Goal: Check status: Check status

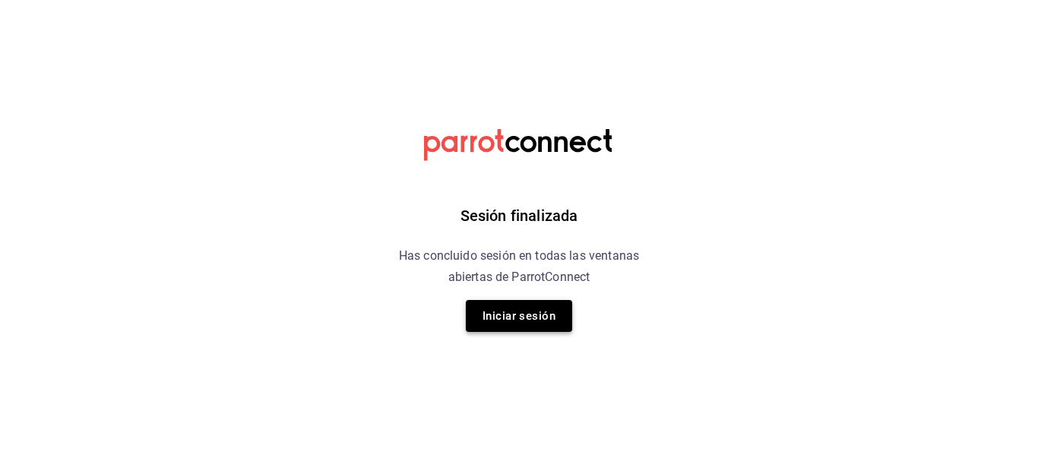
click at [478, 306] on button "Iniciar sesión" at bounding box center [519, 316] width 106 height 32
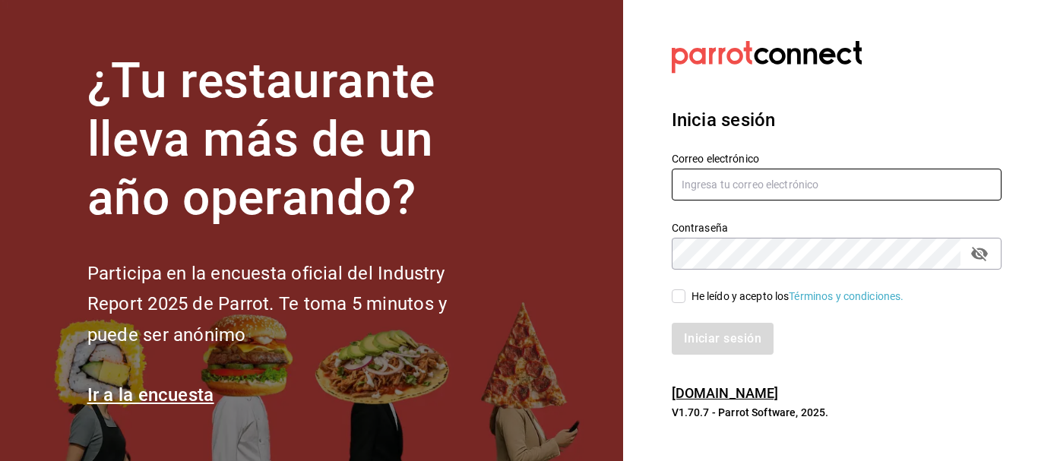
type input "5cincopizza@gmail.com"
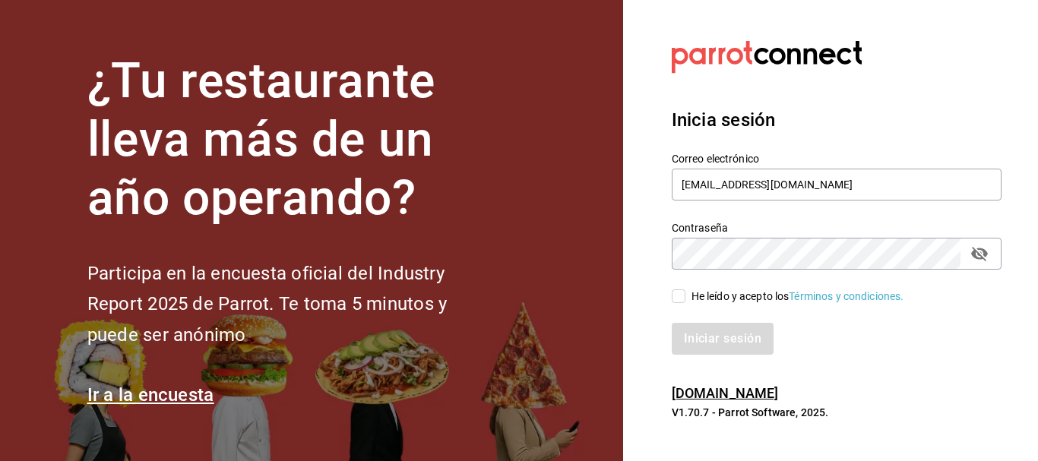
click at [684, 299] on input "He leído y acepto los Términos y condiciones." at bounding box center [678, 296] width 14 height 14
checkbox input "true"
click at [700, 343] on button "Iniciar sesión" at bounding box center [722, 339] width 103 height 32
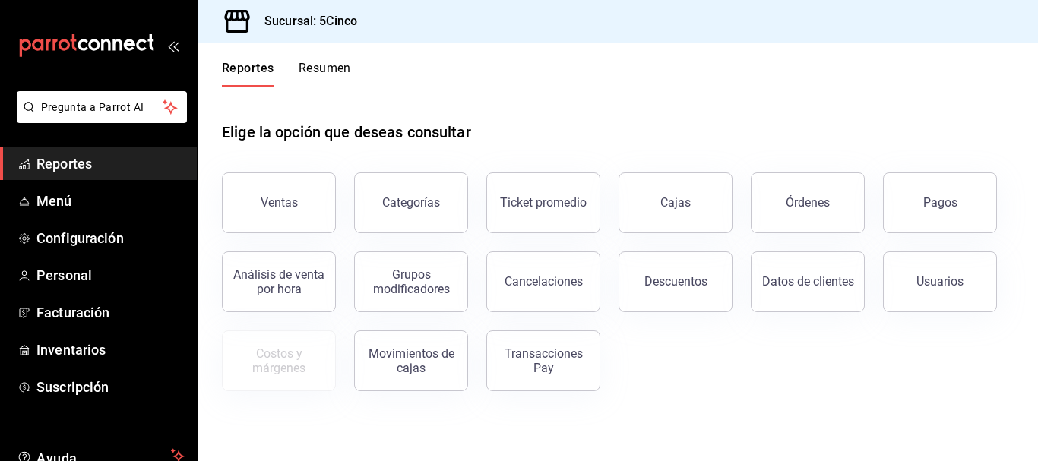
click at [45, 170] on span "Reportes" at bounding box center [110, 163] width 148 height 21
click at [314, 78] on button "Resumen" at bounding box center [325, 74] width 52 height 26
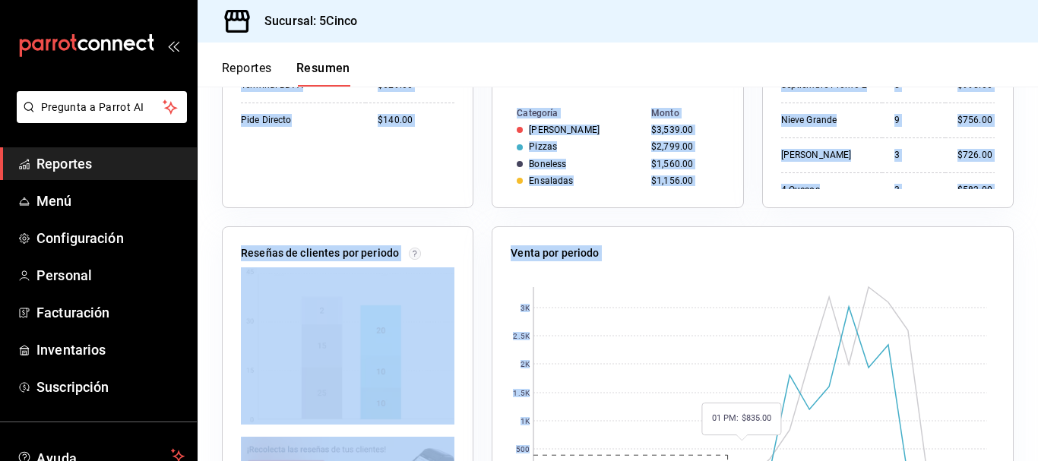
scroll to position [564, 0]
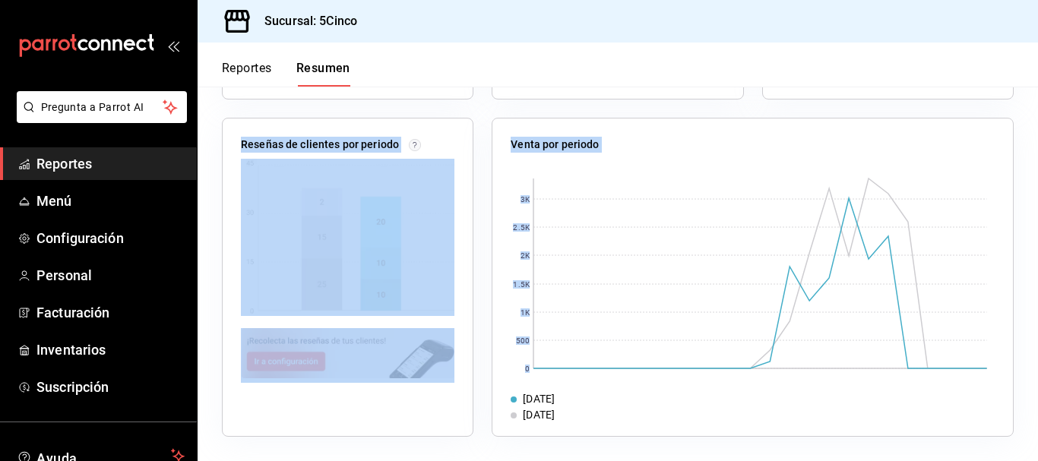
drag, startPoint x: 227, startPoint y: 249, endPoint x: 737, endPoint y: 402, distance: 532.0
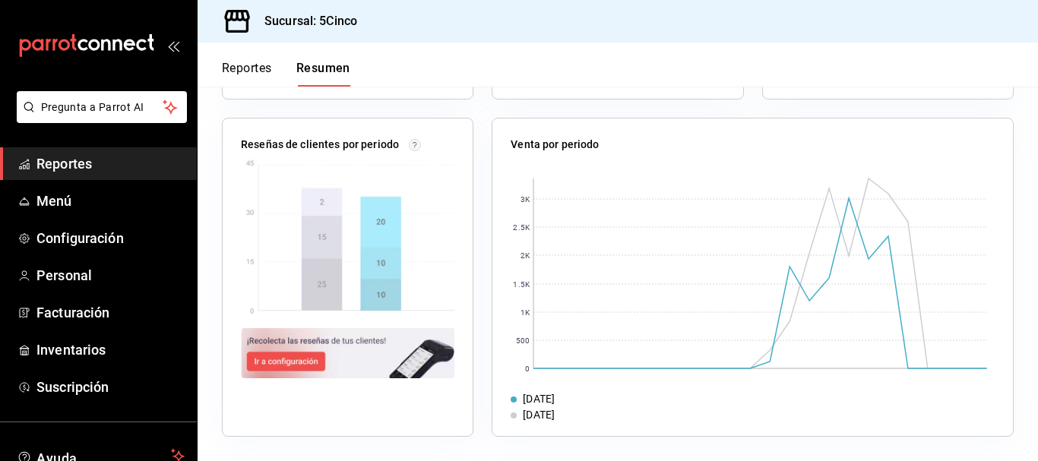
click at [580, 428] on div "Venta por periodo 0 500 1K 1.5K 2K 2.5K 3K 21/09/2025 14/09/2025" at bounding box center [752, 277] width 522 height 319
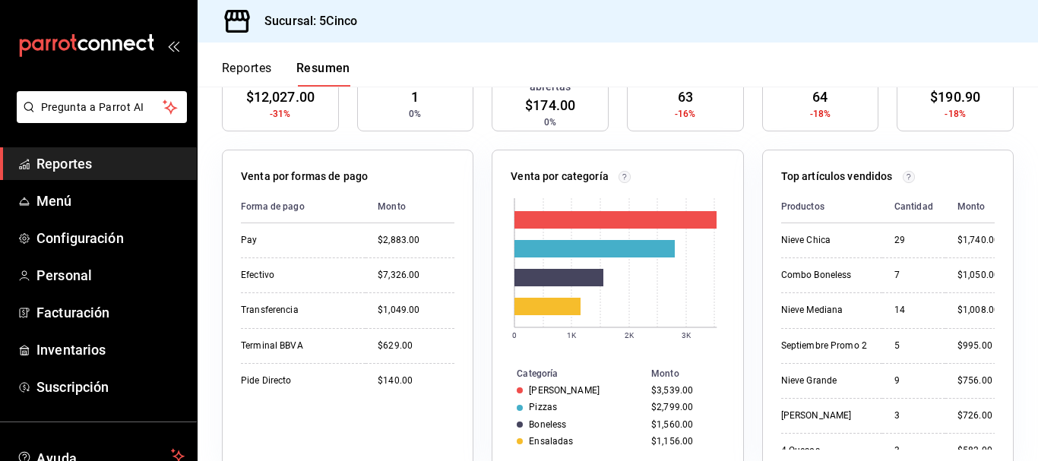
scroll to position [0, 0]
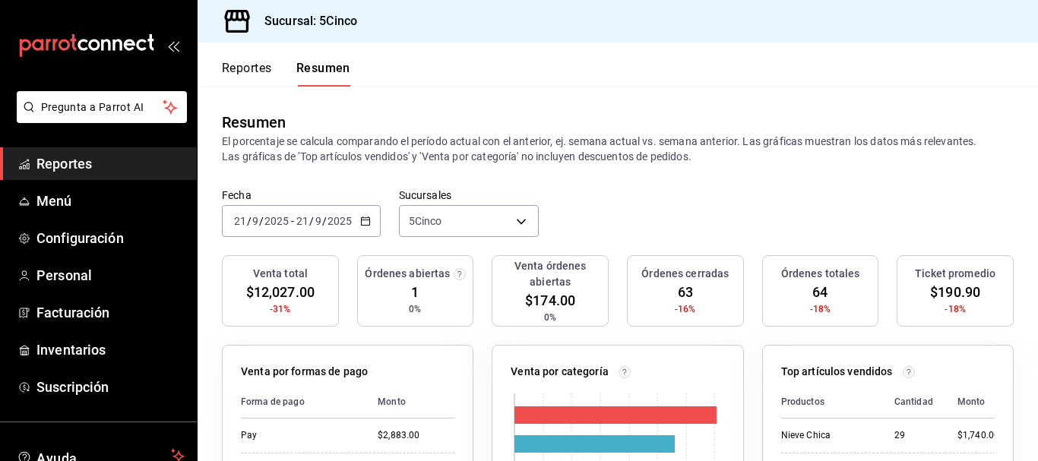
drag, startPoint x: 611, startPoint y: 423, endPoint x: 222, endPoint y: 110, distance: 499.2
click at [241, 96] on div "Resumen El porcentaje se calcula comparando el período actual con el anterior, …" at bounding box center [617, 138] width 840 height 102
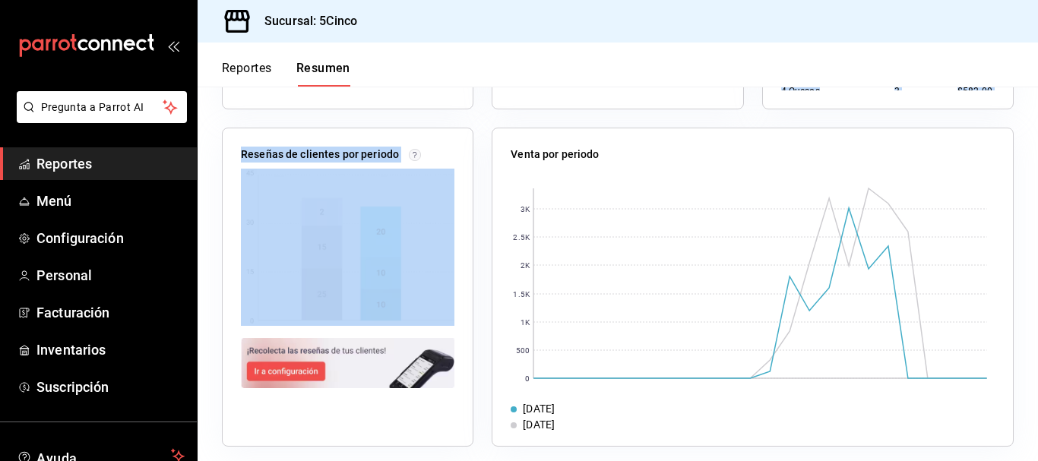
scroll to position [564, 0]
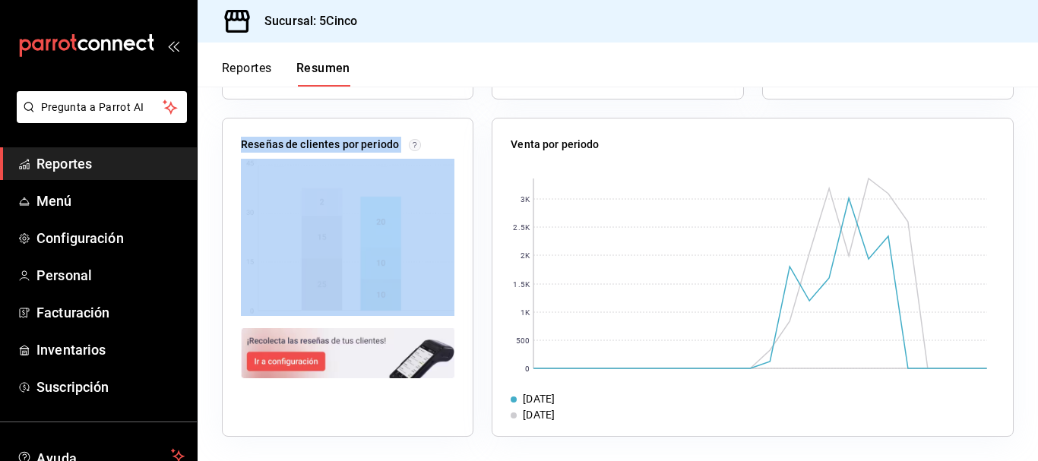
drag, startPoint x: 225, startPoint y: 92, endPoint x: 609, endPoint y: 430, distance: 511.8
click at [586, 408] on div "14/09/2025" at bounding box center [752, 415] width 484 height 16
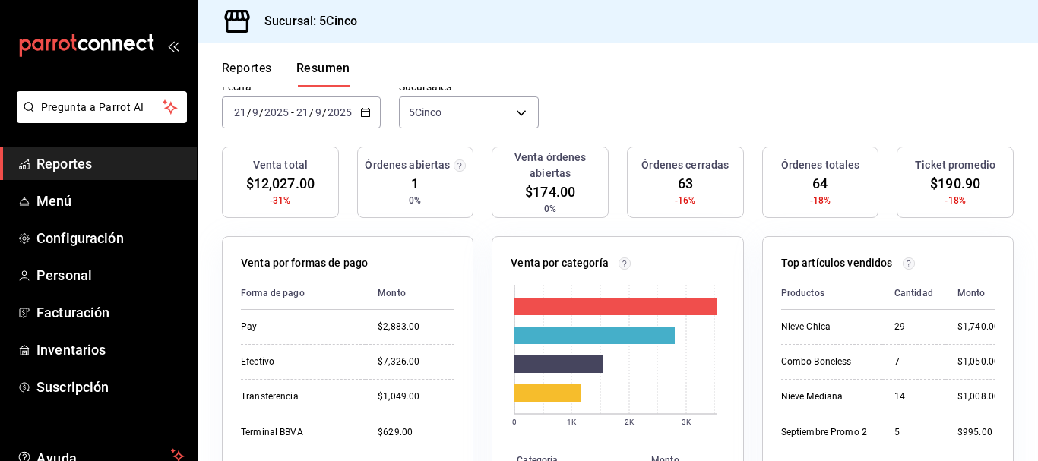
scroll to position [0, 0]
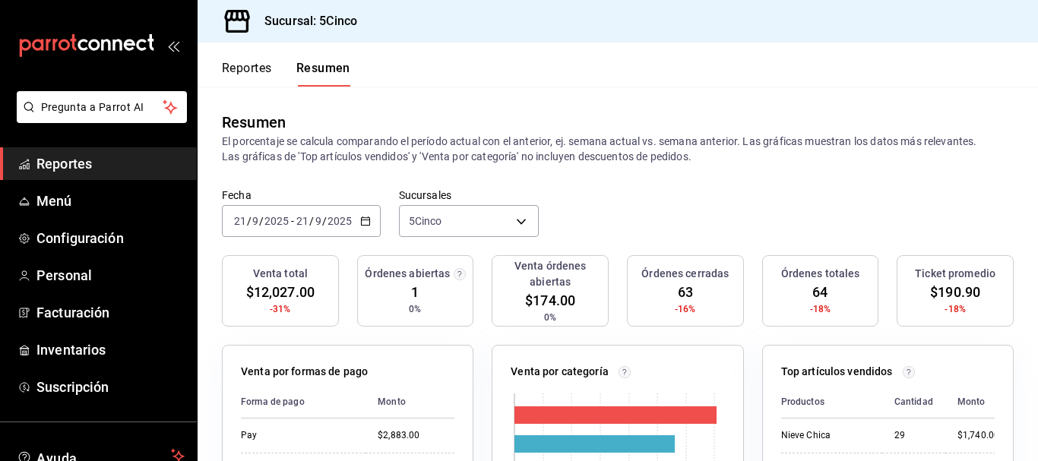
drag, startPoint x: 602, startPoint y: 421, endPoint x: 204, endPoint y: 114, distance: 502.6
click at [232, 125] on div "Resumen" at bounding box center [254, 122] width 64 height 23
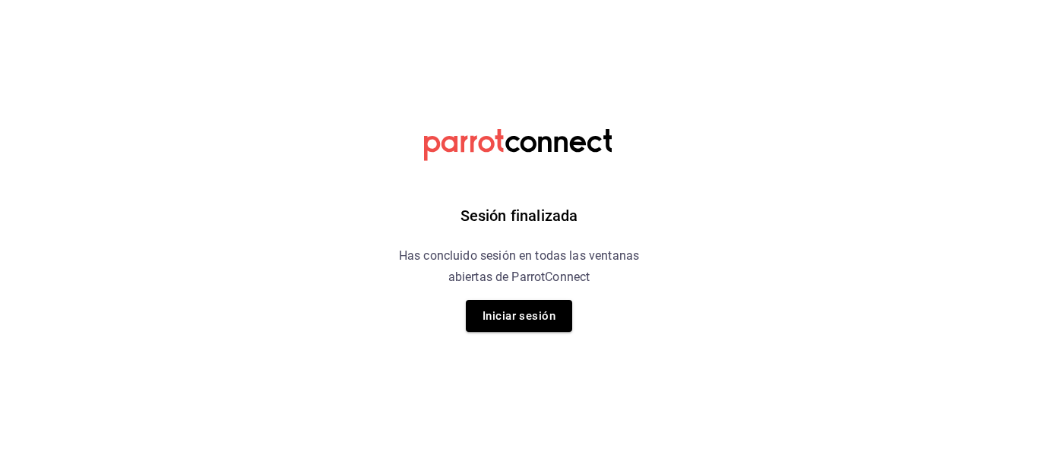
click at [243, 0] on html "Sesión finalizada Has concluido sesión en todas las ventanas abiertas de Parrot…" at bounding box center [519, 0] width 1038 height 0
click at [552, 336] on div "Sesión finalizada Has concluido sesión en todas las ventanas abiertas de Parrot…" at bounding box center [519, 230] width 384 height 461
click at [546, 314] on button "Iniciar sesión" at bounding box center [519, 316] width 106 height 32
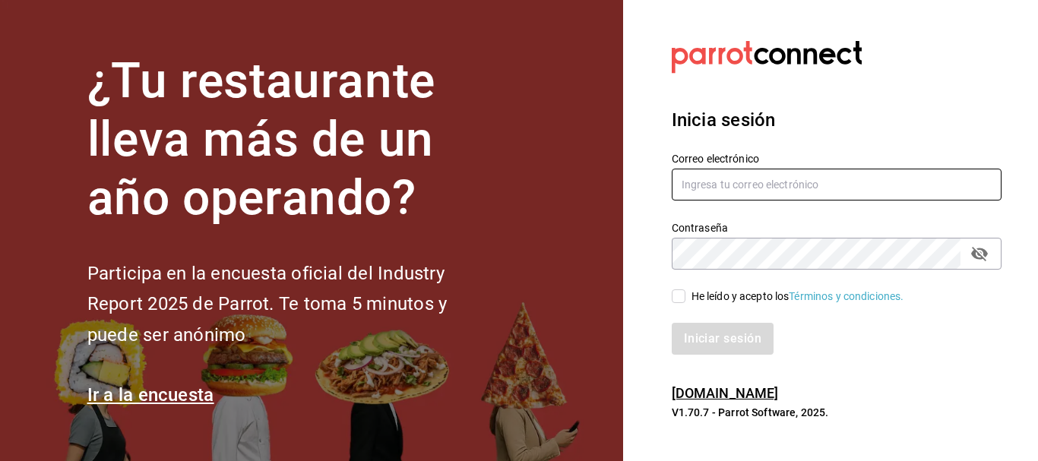
type input "5cincopizza@gmail.com"
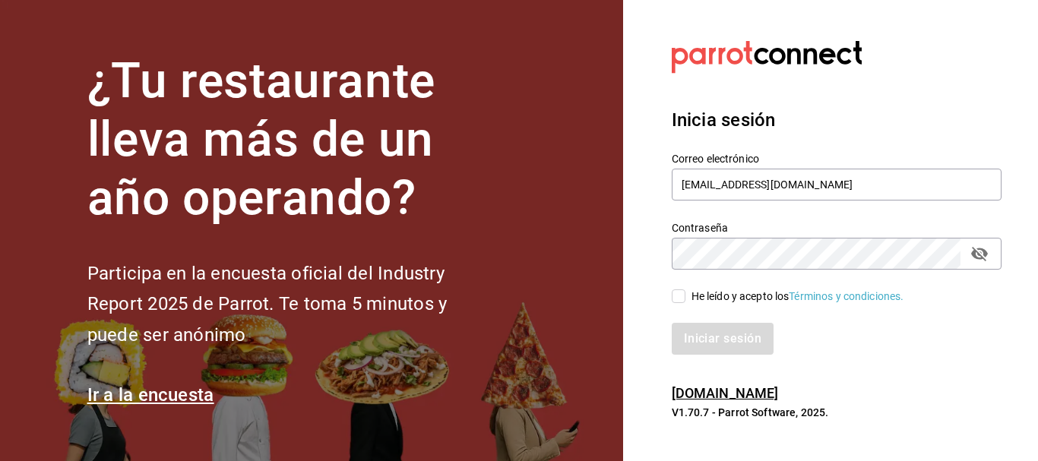
click at [682, 297] on input "He leído y acepto los Términos y condiciones." at bounding box center [678, 296] width 14 height 14
checkbox input "true"
click at [697, 343] on button "Iniciar sesión" at bounding box center [722, 339] width 103 height 32
